Goal: Task Accomplishment & Management: Manage account settings

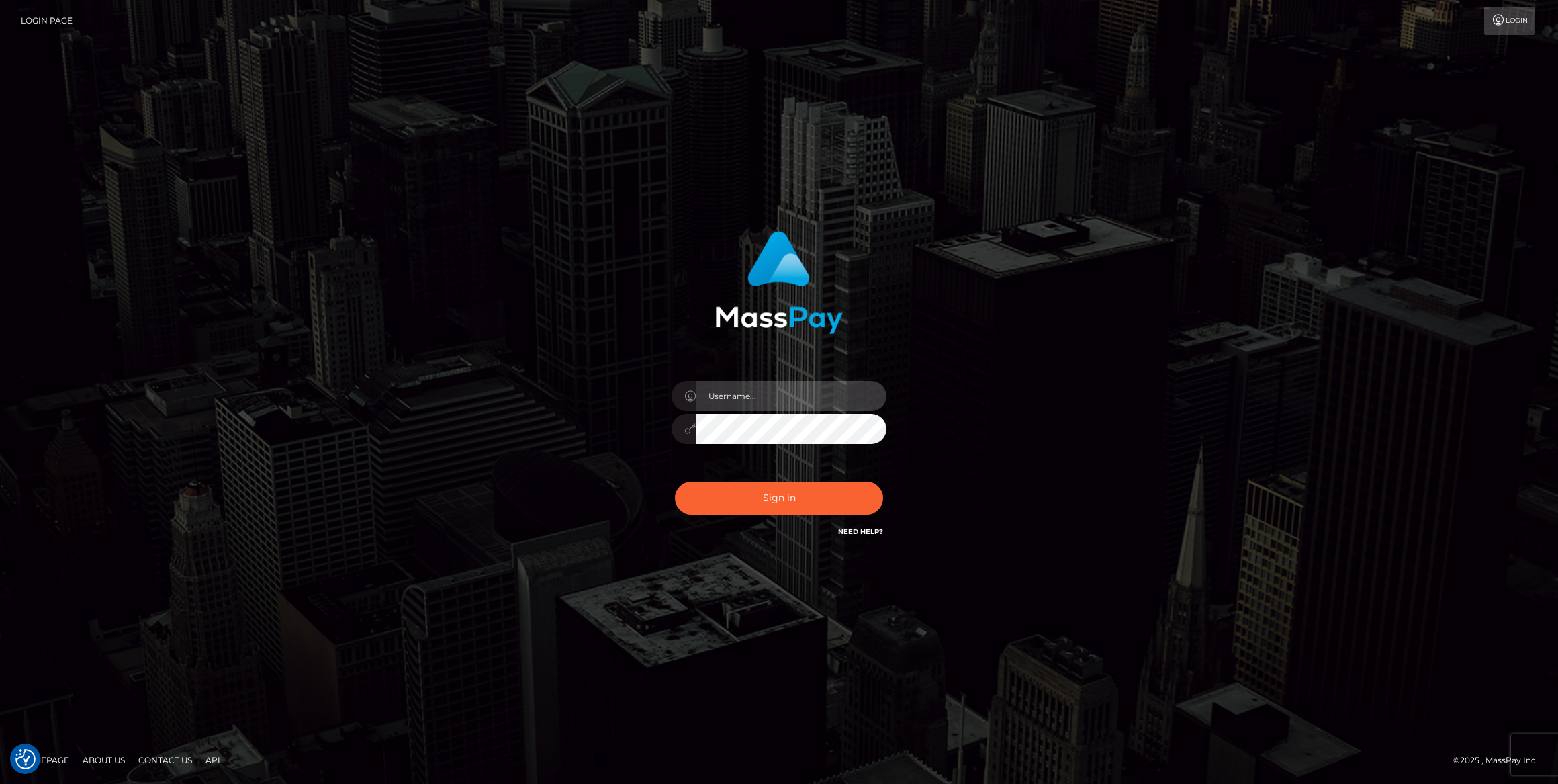
type input "caroline.ace"
click at [786, 400] on input "[PERSON_NAME].ace" at bounding box center [791, 396] width 191 height 30
click at [1281, 310] on div "[PERSON_NAME].ace" at bounding box center [779, 392] width 1558 height 543
click at [829, 499] on button "Sign in" at bounding box center [779, 498] width 208 height 33
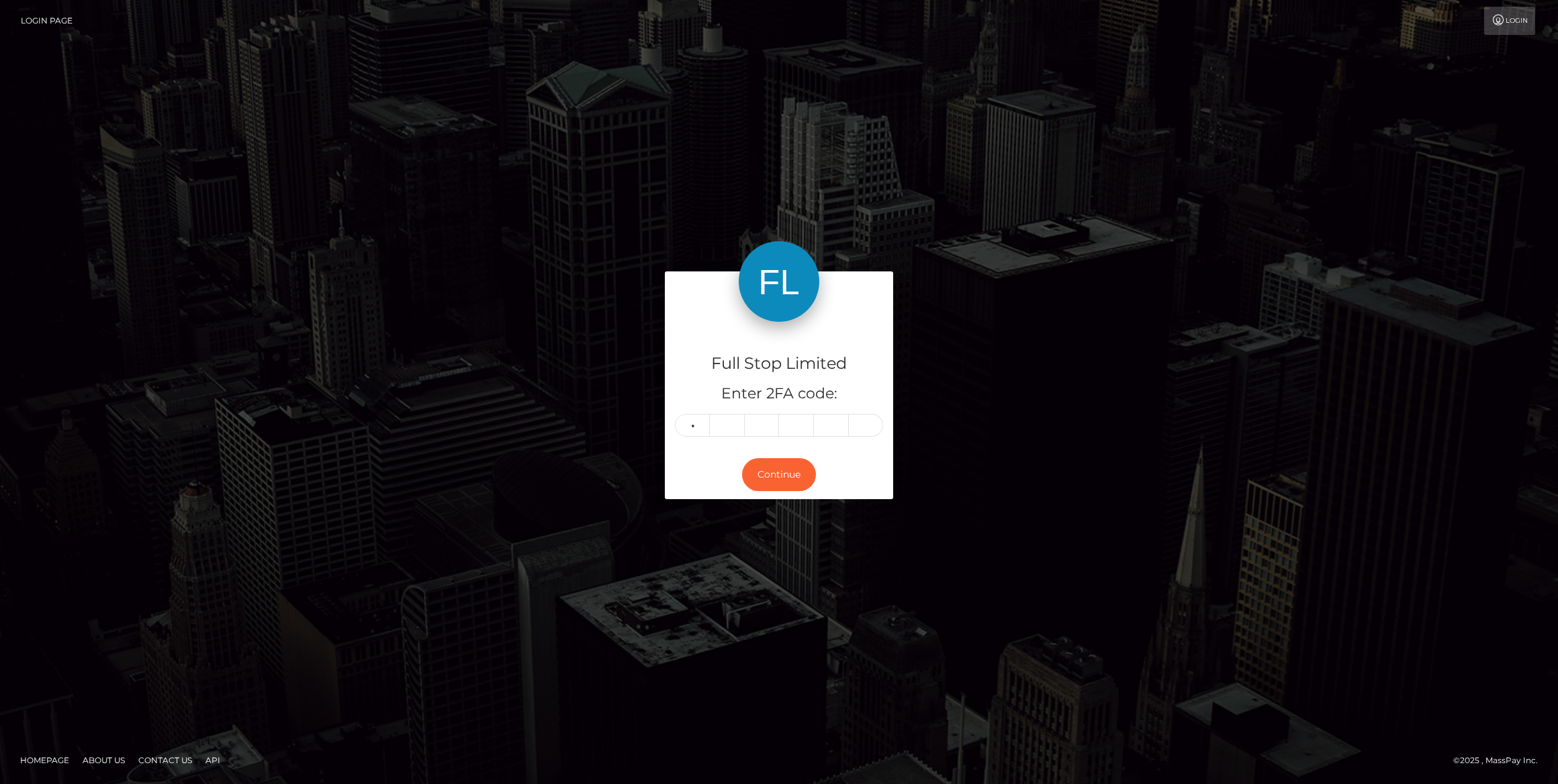
type input "1"
type input "8"
type input "7"
type input "1"
type input "7"
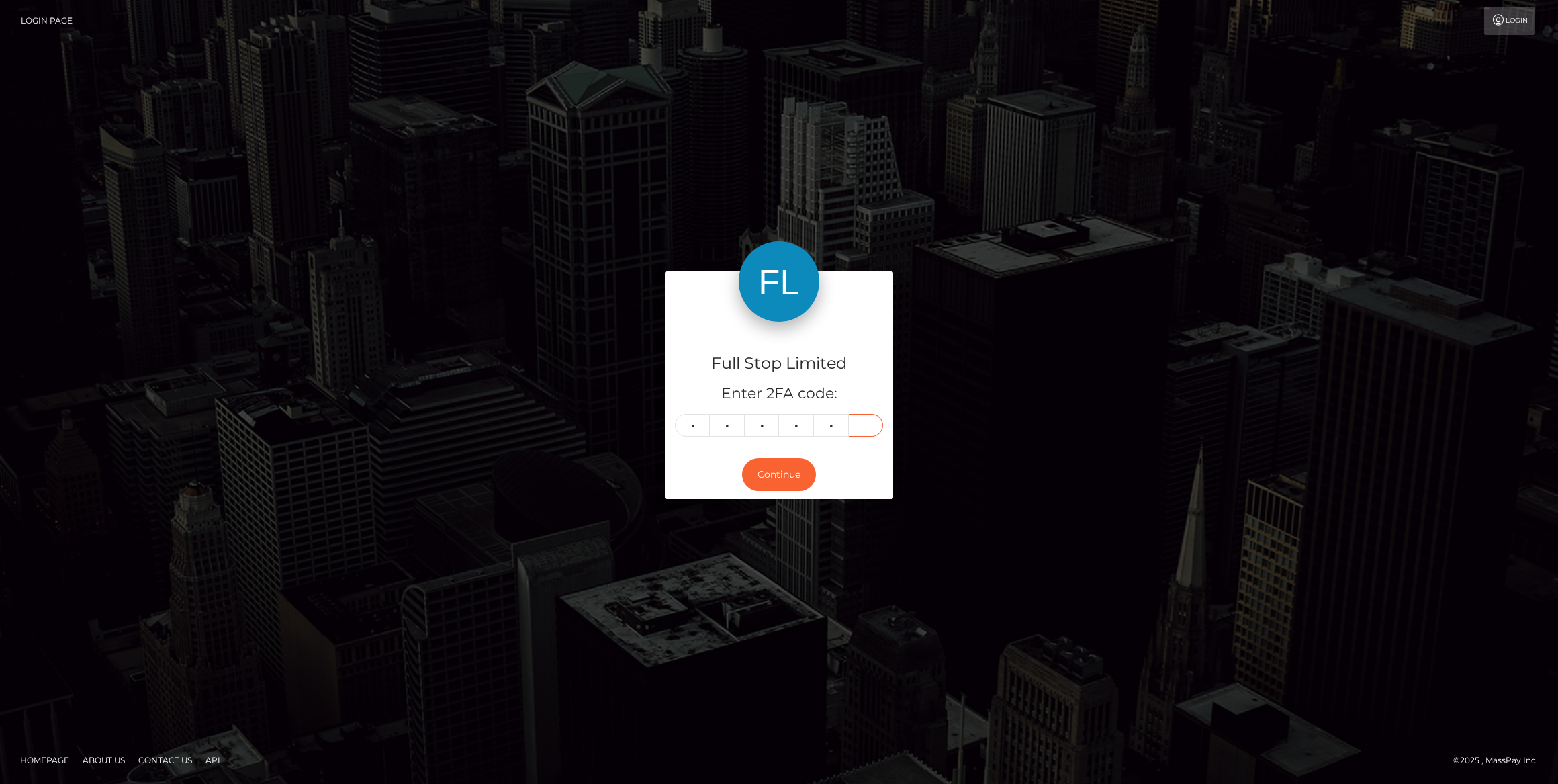
type input "0"
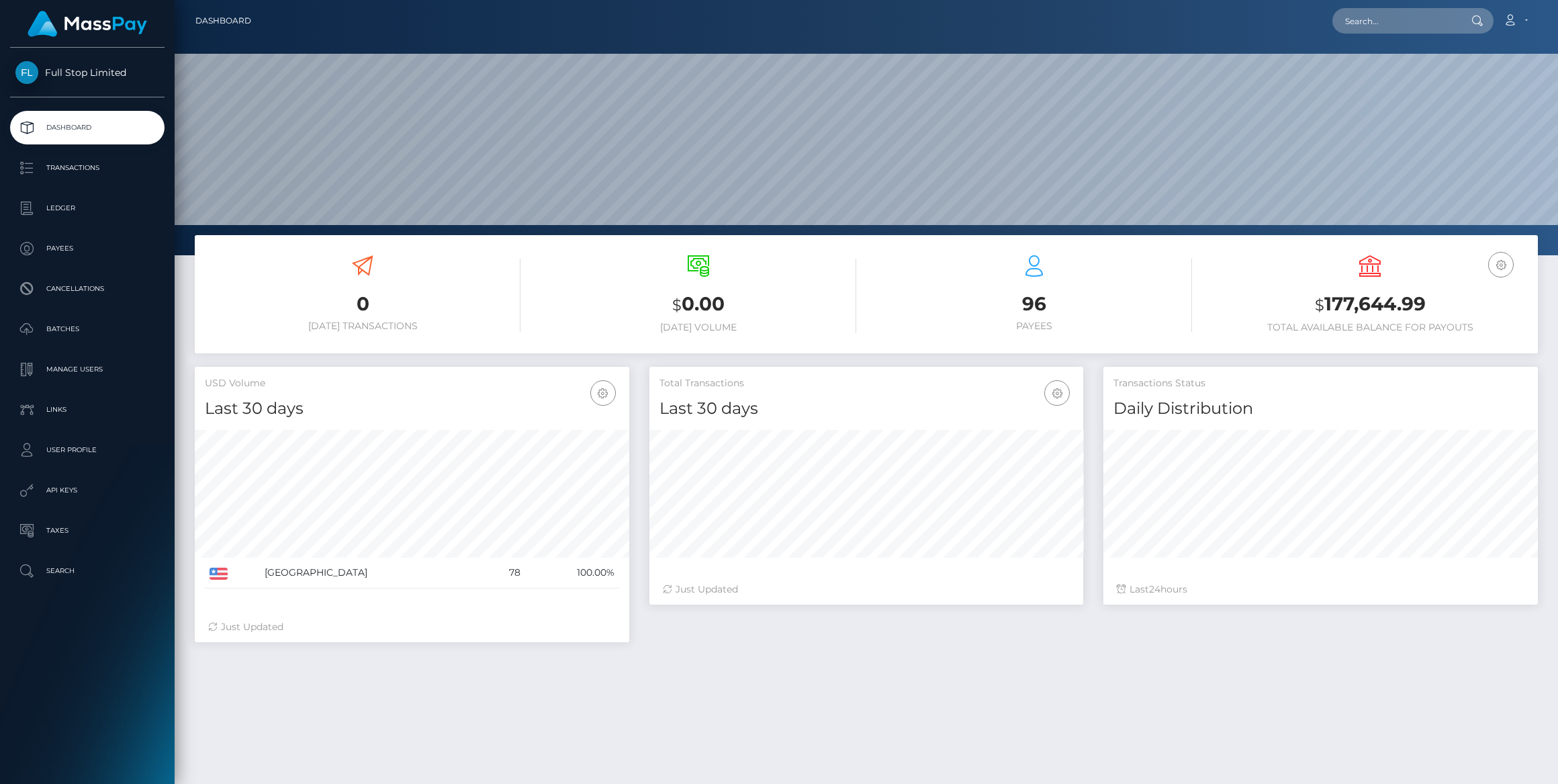
scroll to position [238, 435]
drag, startPoint x: 66, startPoint y: 363, endPoint x: 129, endPoint y: 388, distance: 67.8
click at [66, 363] on p "Manage Users" at bounding box center [88, 370] width 144 height 20
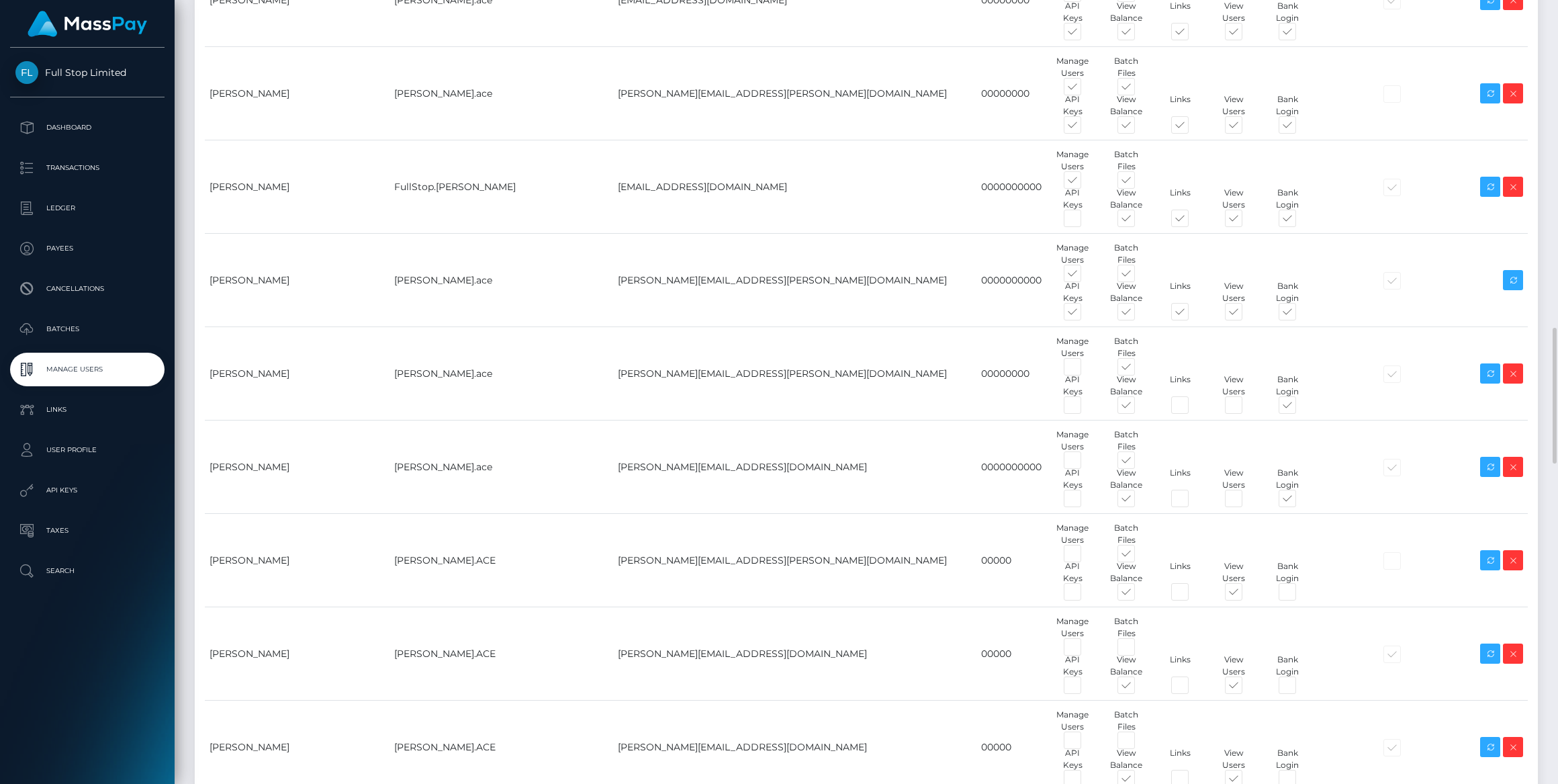
scroll to position [1953, 0]
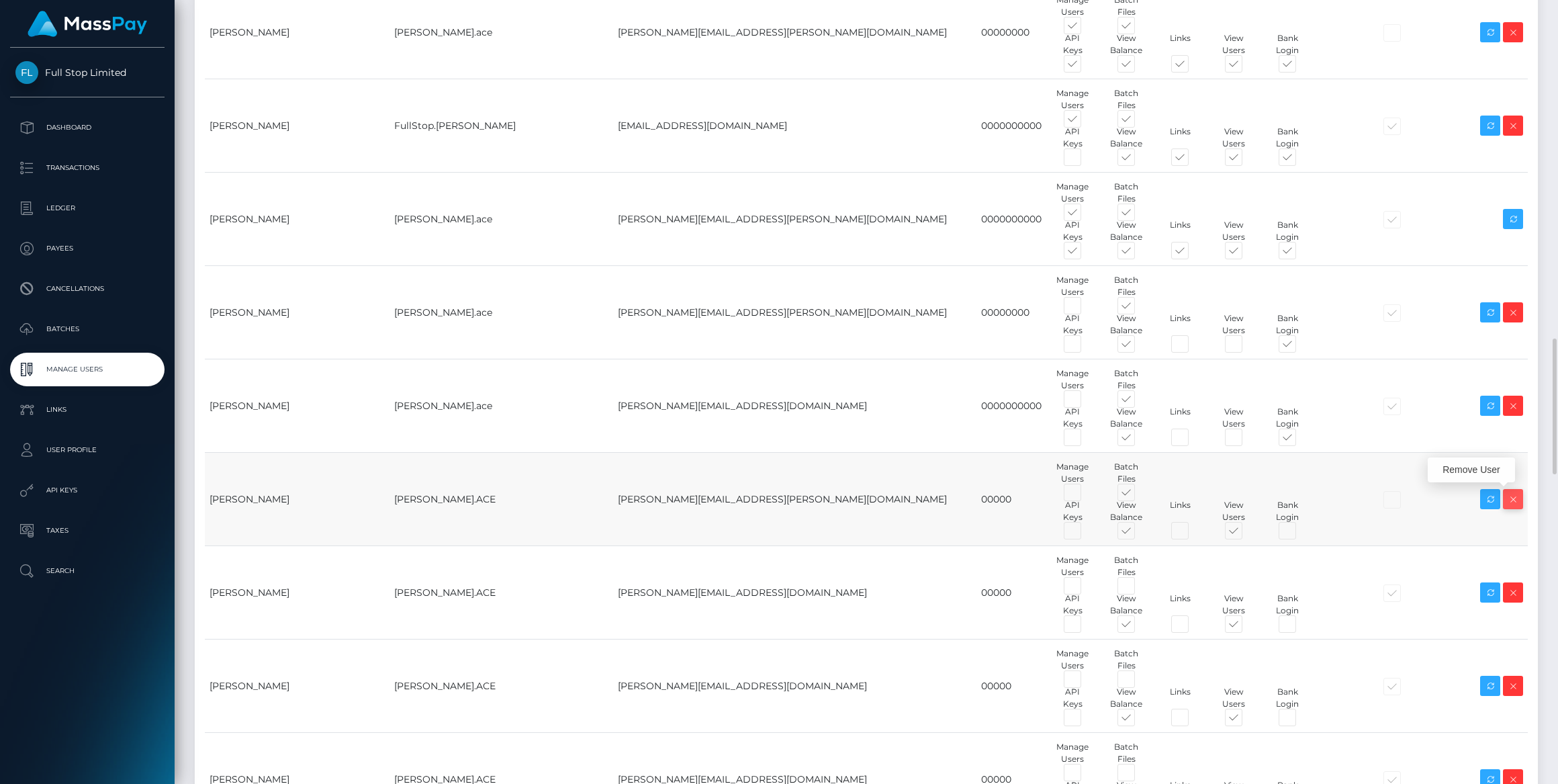
click at [1517, 498] on icon at bounding box center [1513, 499] width 16 height 16
